Goal: Information Seeking & Learning: Learn about a topic

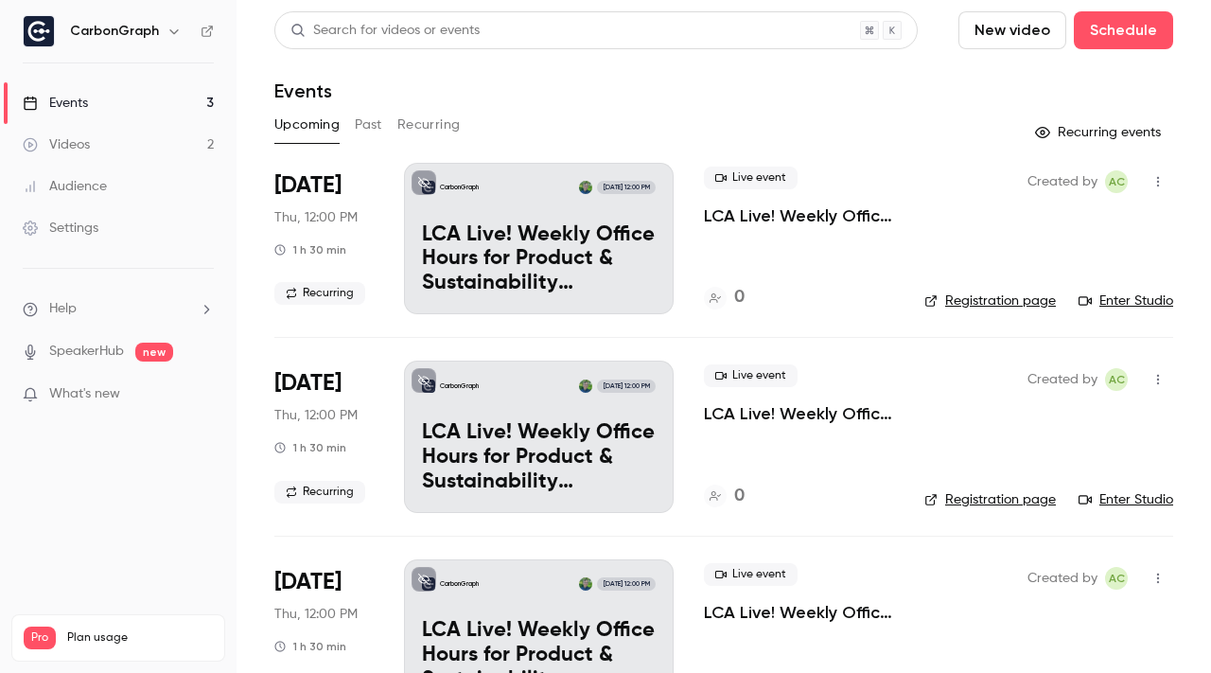
click at [368, 131] on button "Past" at bounding box center [368, 125] width 27 height 30
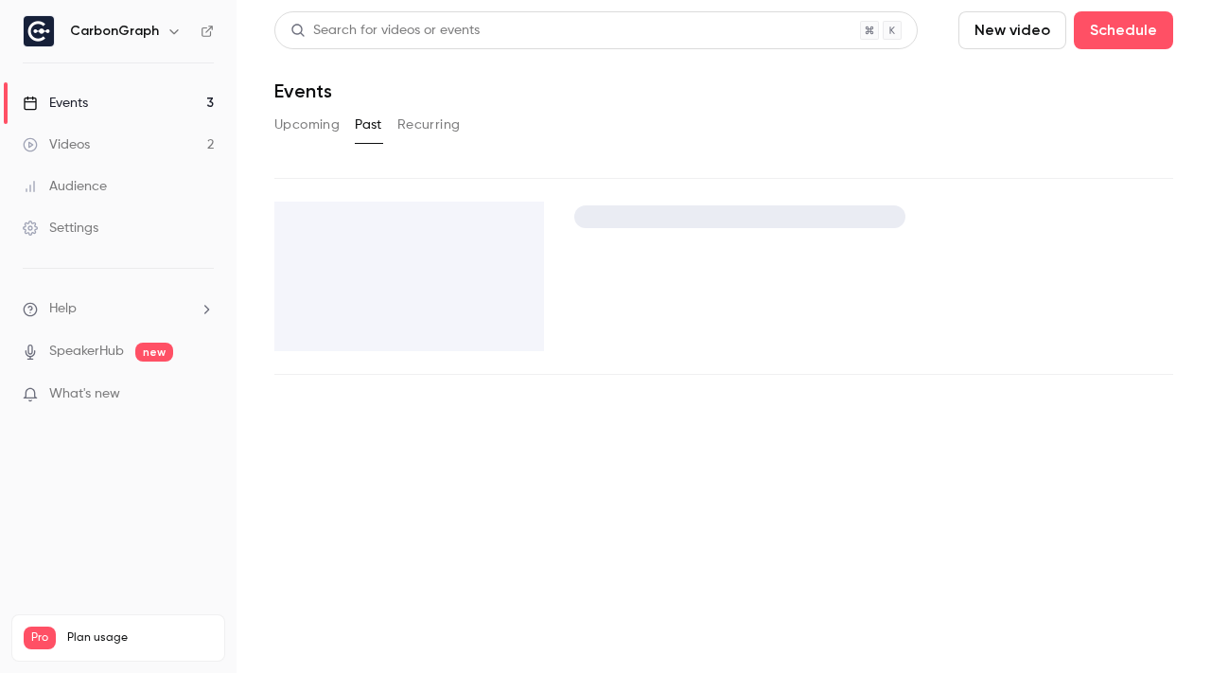
click at [538, 159] on div "Search for videos or events New video Schedule Events Upcoming Past Recurring" at bounding box center [723, 192] width 899 height 363
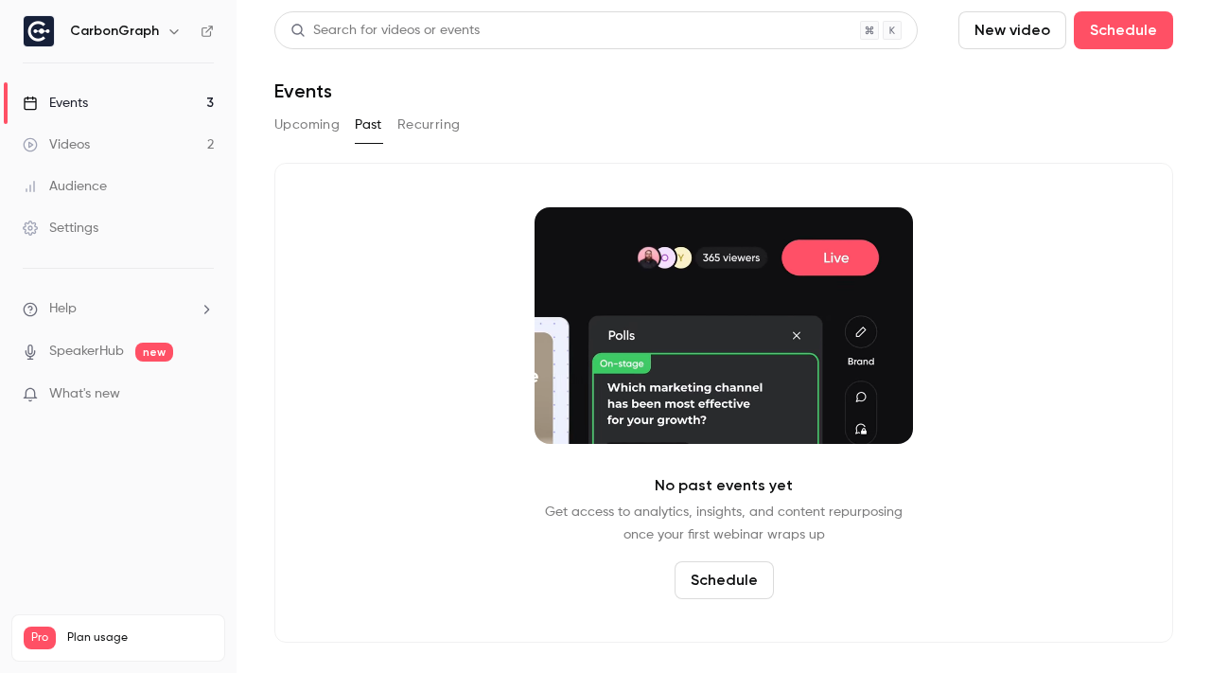
click at [367, 136] on button "Past" at bounding box center [368, 125] width 27 height 30
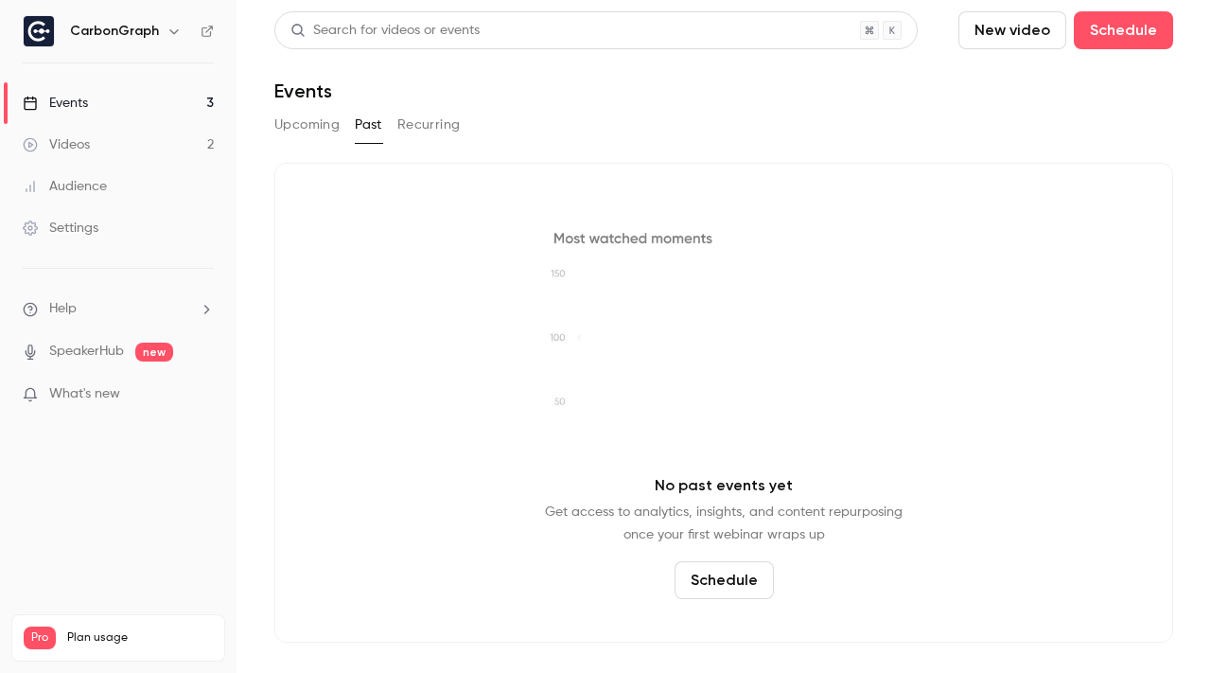
click at [330, 130] on button "Upcoming" at bounding box center [306, 125] width 65 height 30
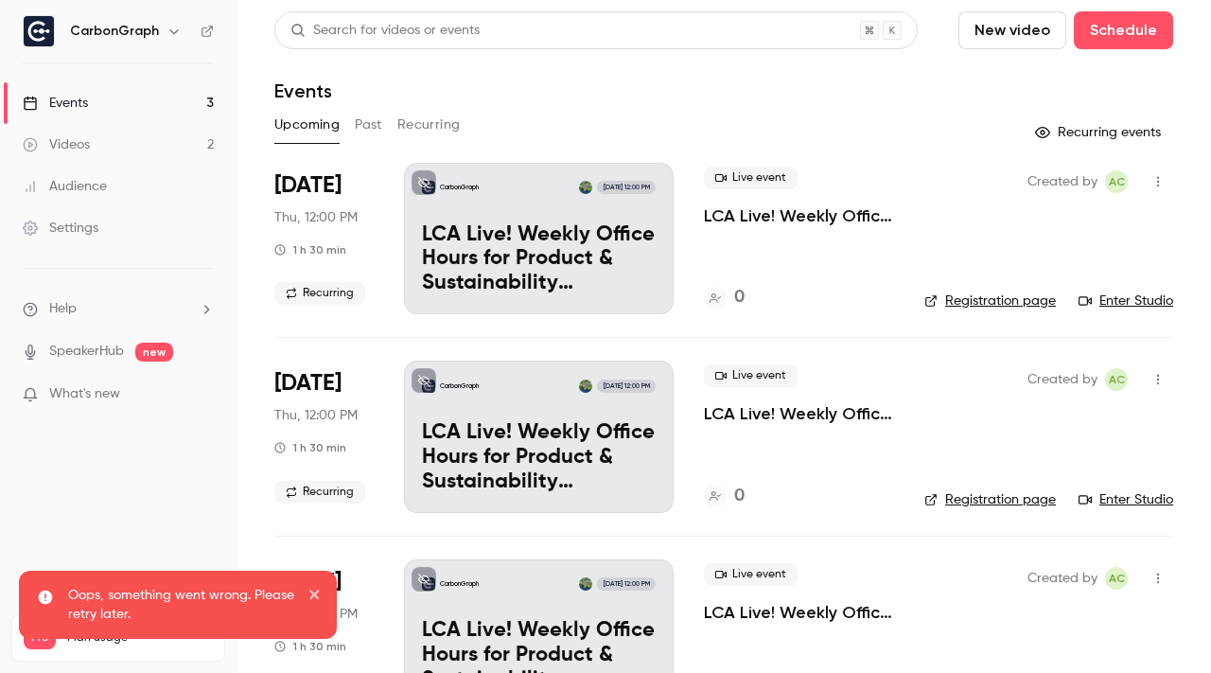
click at [360, 130] on button "Past" at bounding box center [368, 125] width 27 height 30
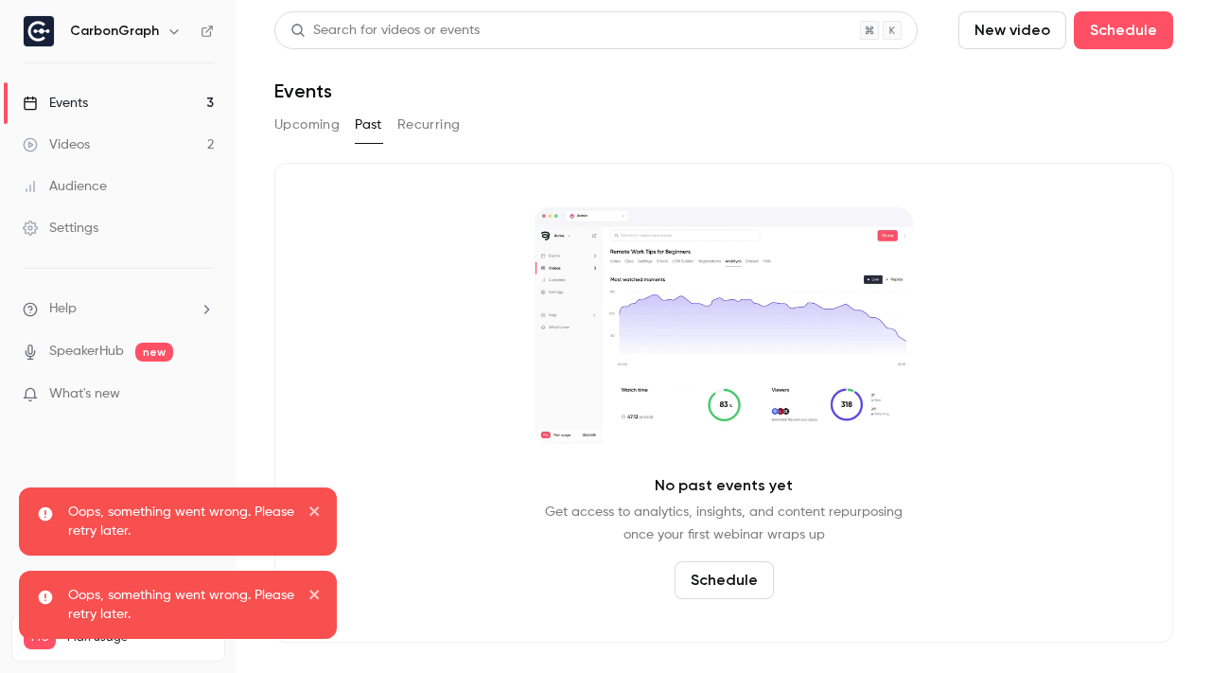
click at [314, 509] on icon "close" at bounding box center [314, 510] width 13 height 15
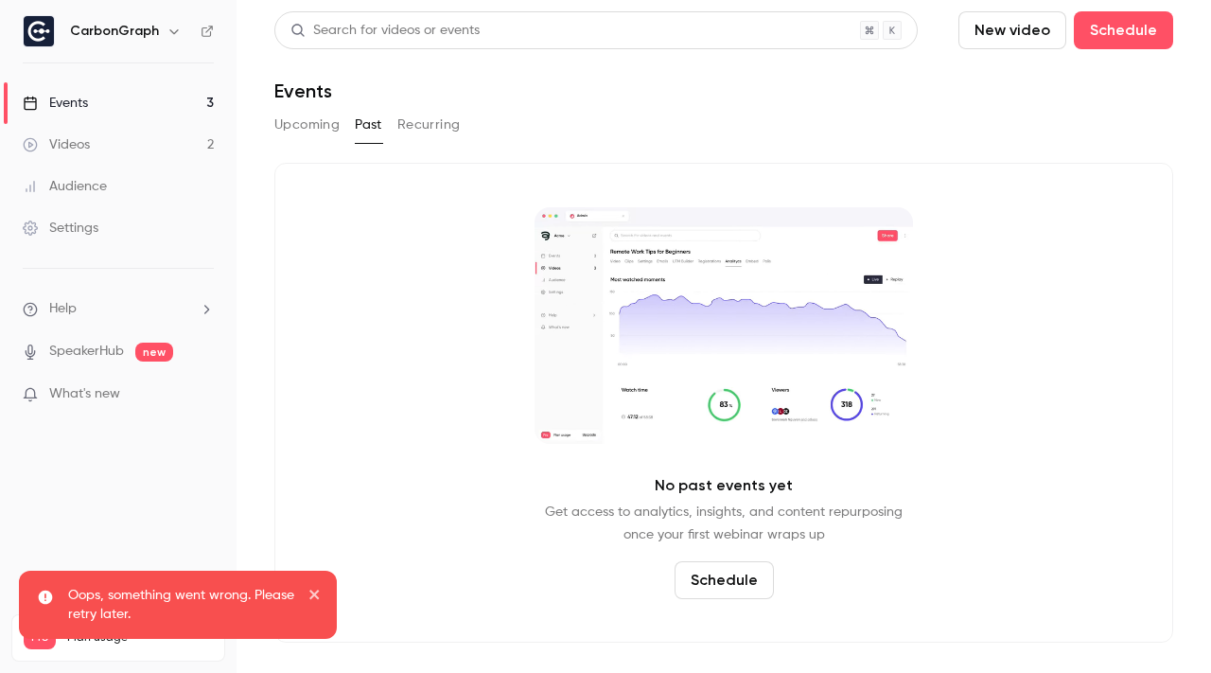
click at [314, 509] on div "Oops, something went wrong. Please retry later. Oops, something went wrong. Ple…" at bounding box center [177, 570] width 325 height 174
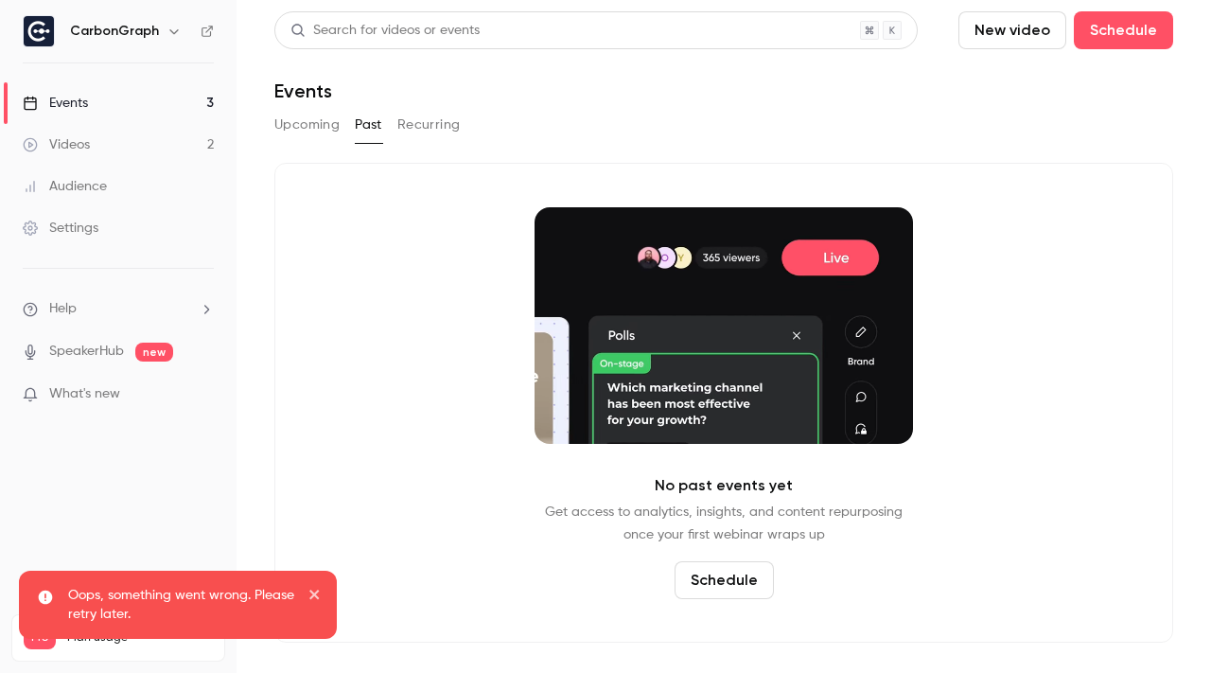
click at [312, 587] on icon "close" at bounding box center [314, 594] width 13 height 15
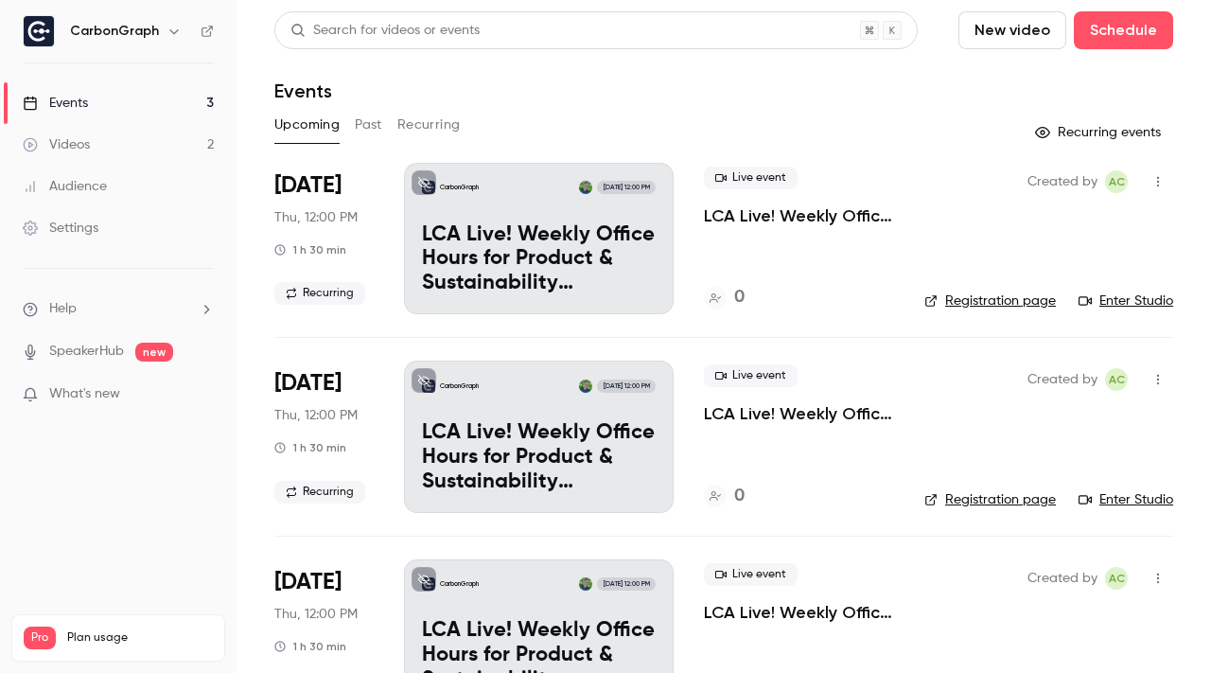
click at [359, 114] on button "Past" at bounding box center [368, 125] width 27 height 30
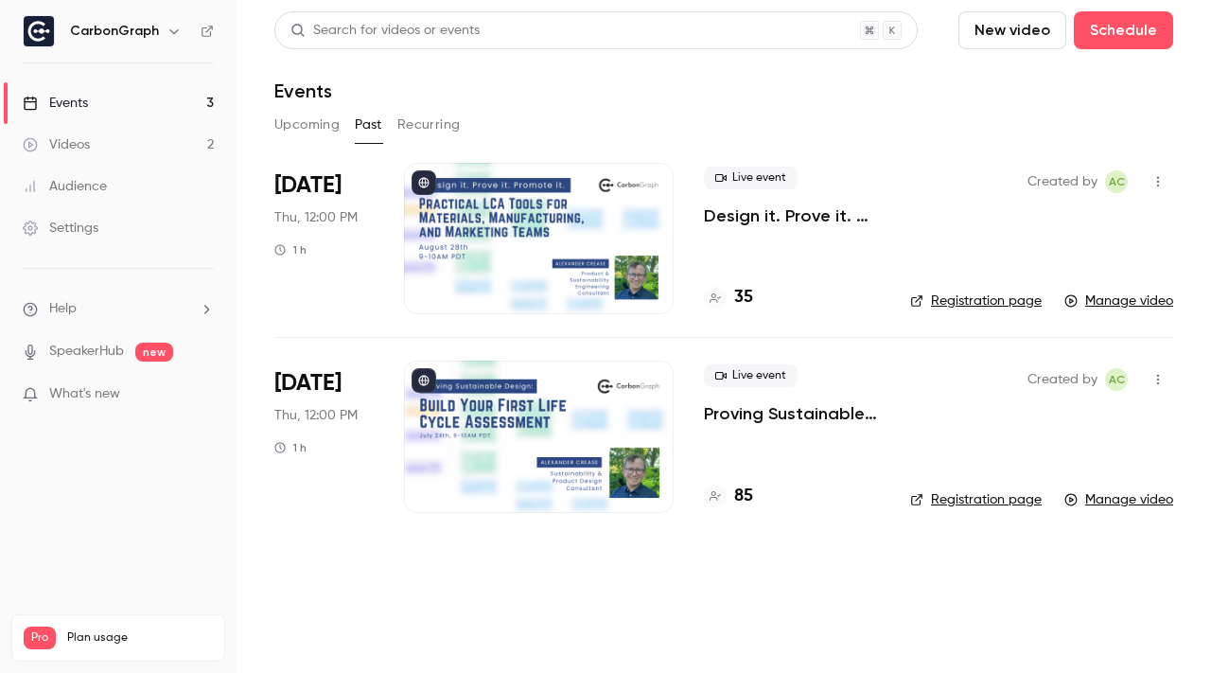
click at [799, 208] on p "Design it. Prove it. Promote it: Practical LCA Tools for Materials, Manufacturi…" at bounding box center [792, 215] width 176 height 23
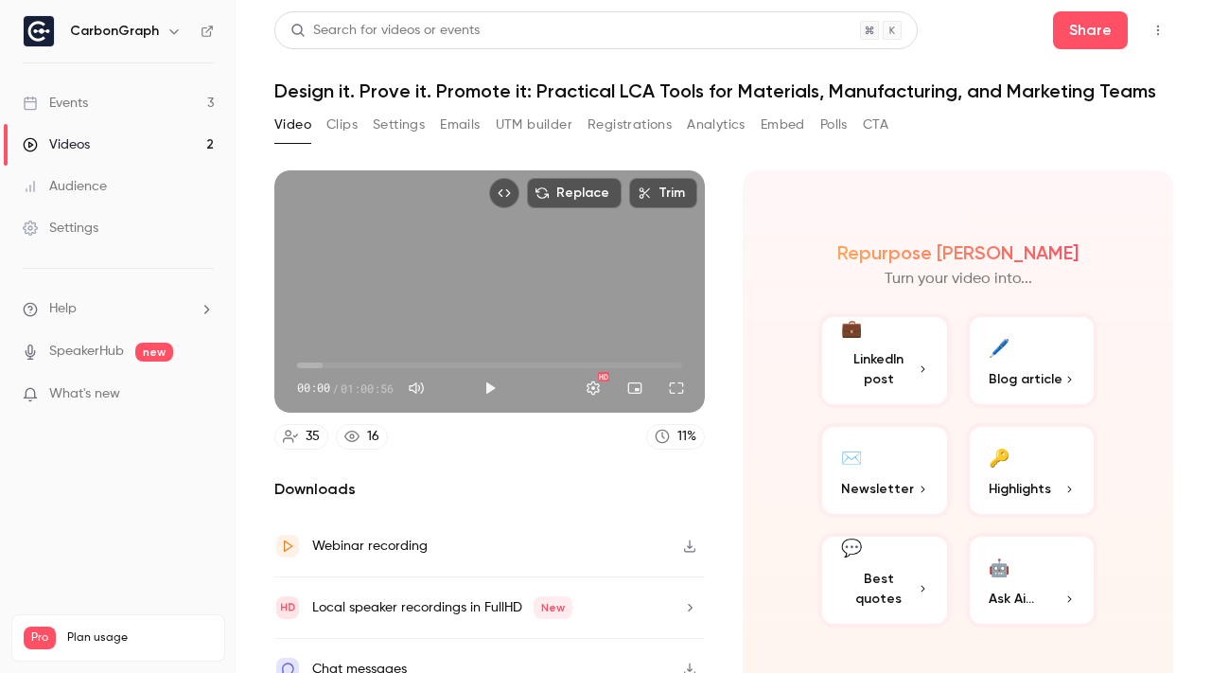
click at [994, 369] on span "Blog article" at bounding box center [1026, 379] width 74 height 20
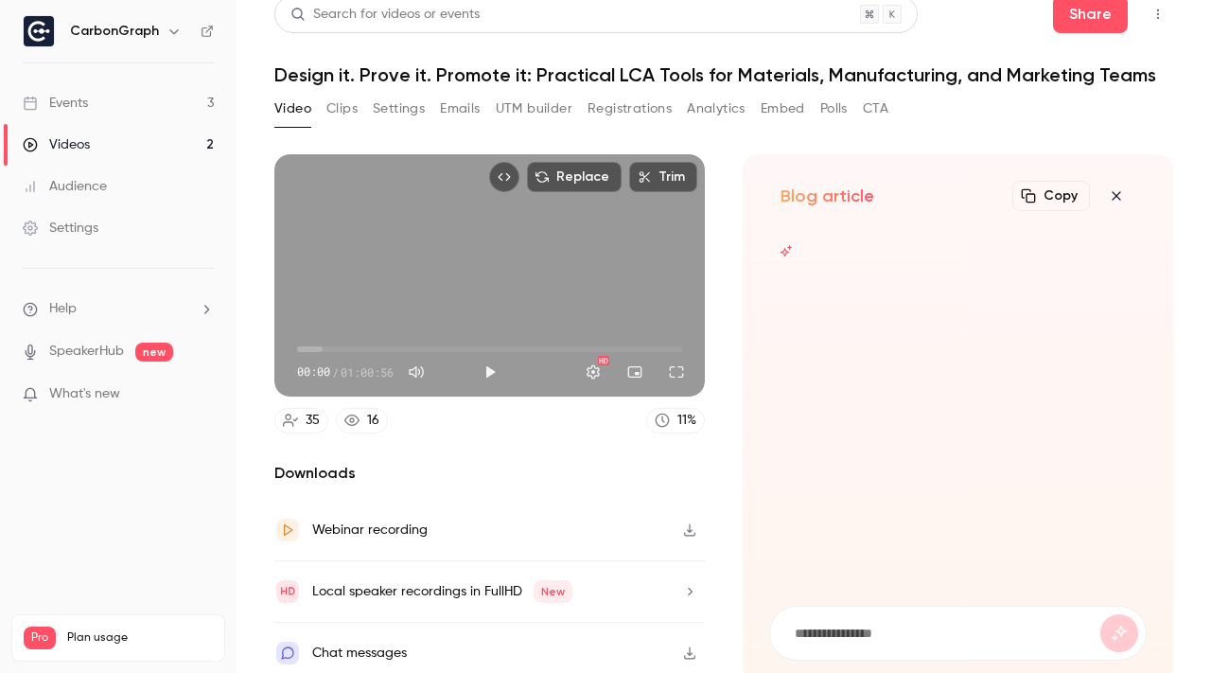
scroll to position [26, 0]
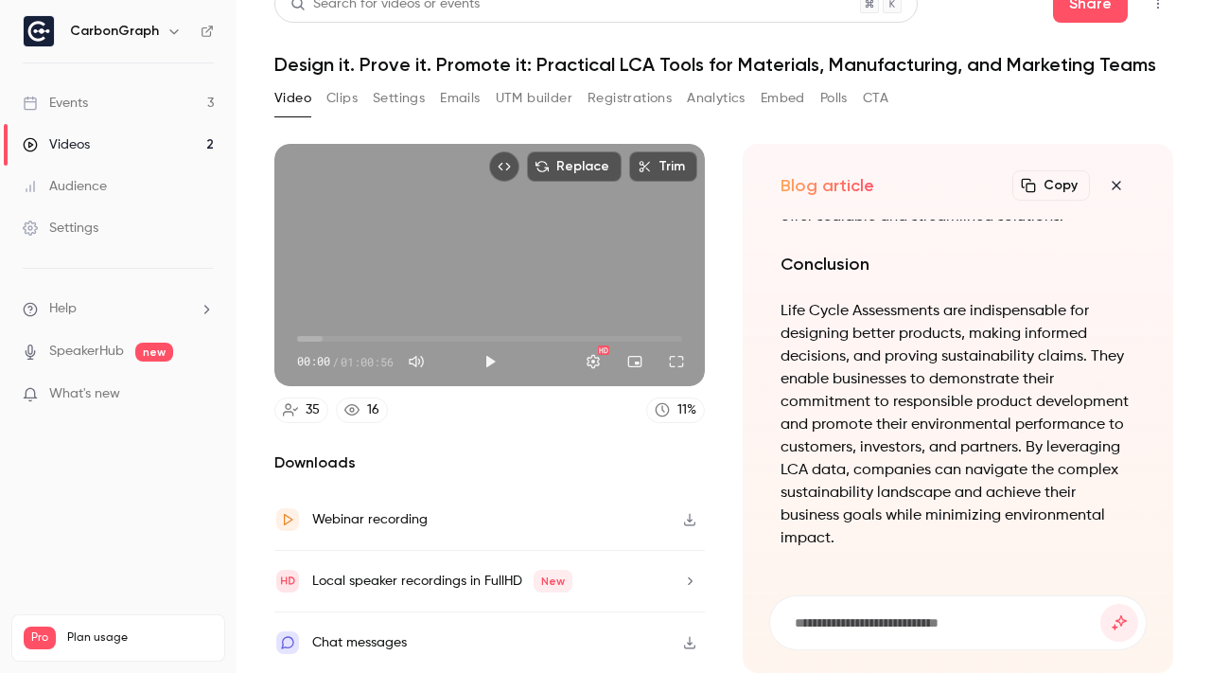
click at [1033, 186] on icon "button" at bounding box center [1028, 185] width 15 height 15
